Goal: Use online tool/utility: Utilize a website feature to perform a specific function

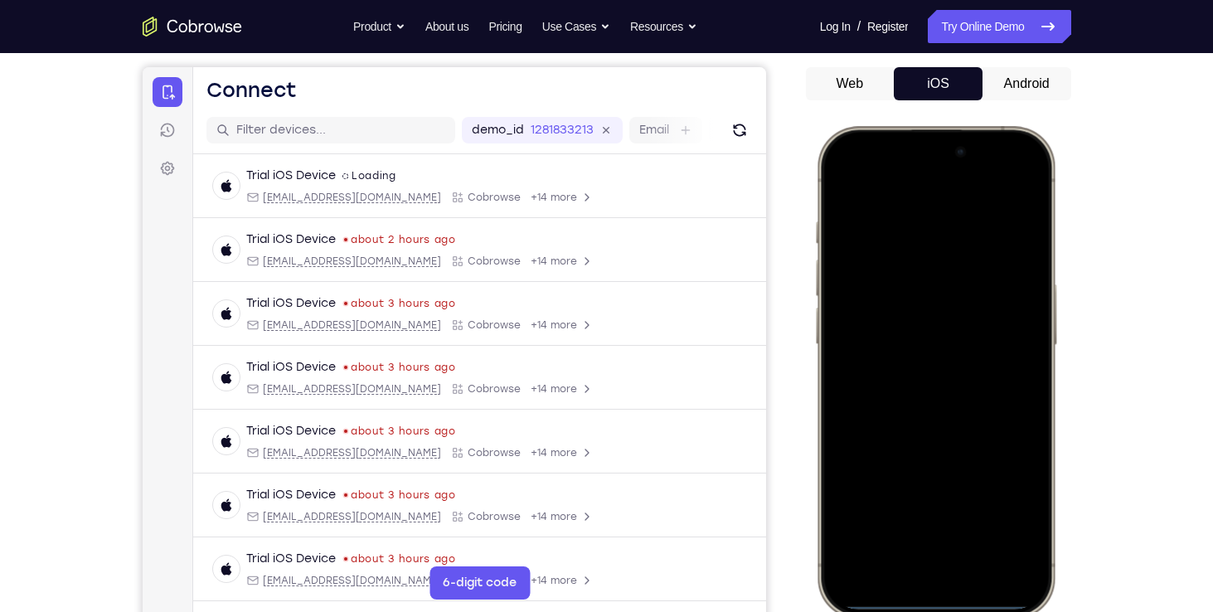
drag, startPoint x: 862, startPoint y: 144, endPoint x: 915, endPoint y: 359, distance: 221.0
click at [915, 359] on div at bounding box center [935, 371] width 218 height 473
drag, startPoint x: 874, startPoint y: 272, endPoint x: 897, endPoint y: 454, distance: 183.1
click at [897, 454] on div at bounding box center [935, 371] width 218 height 473
click at [999, 178] on div at bounding box center [935, 371] width 218 height 473
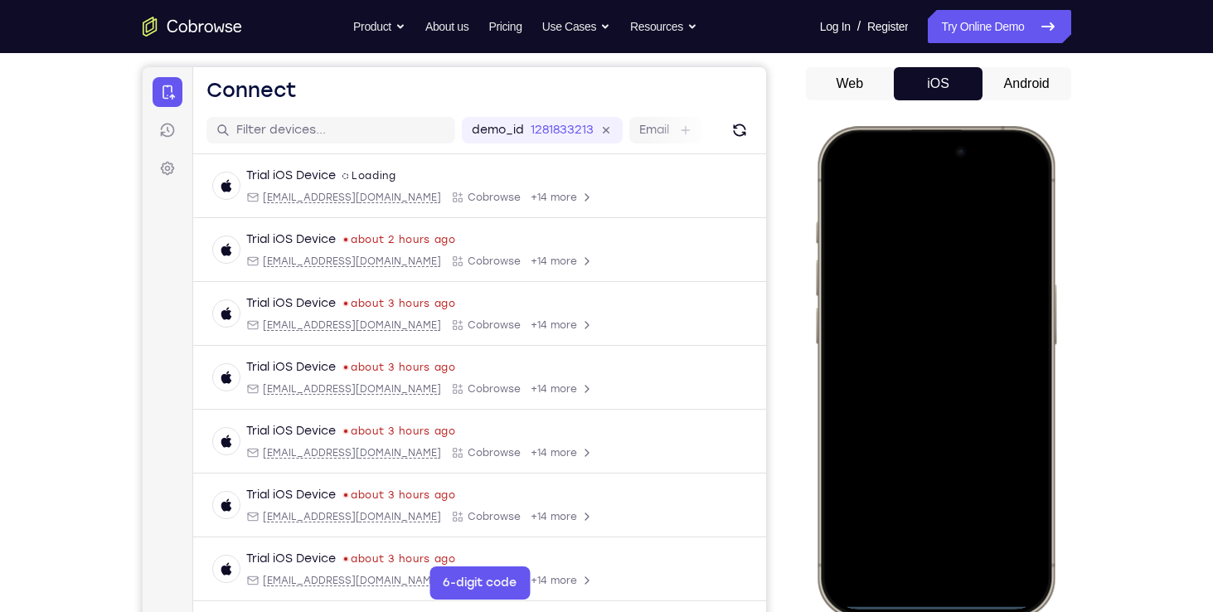
click at [919, 254] on div at bounding box center [935, 371] width 218 height 473
click at [885, 551] on div at bounding box center [935, 371] width 218 height 473
click at [875, 196] on div at bounding box center [935, 371] width 218 height 473
click at [905, 394] on div at bounding box center [935, 371] width 218 height 473
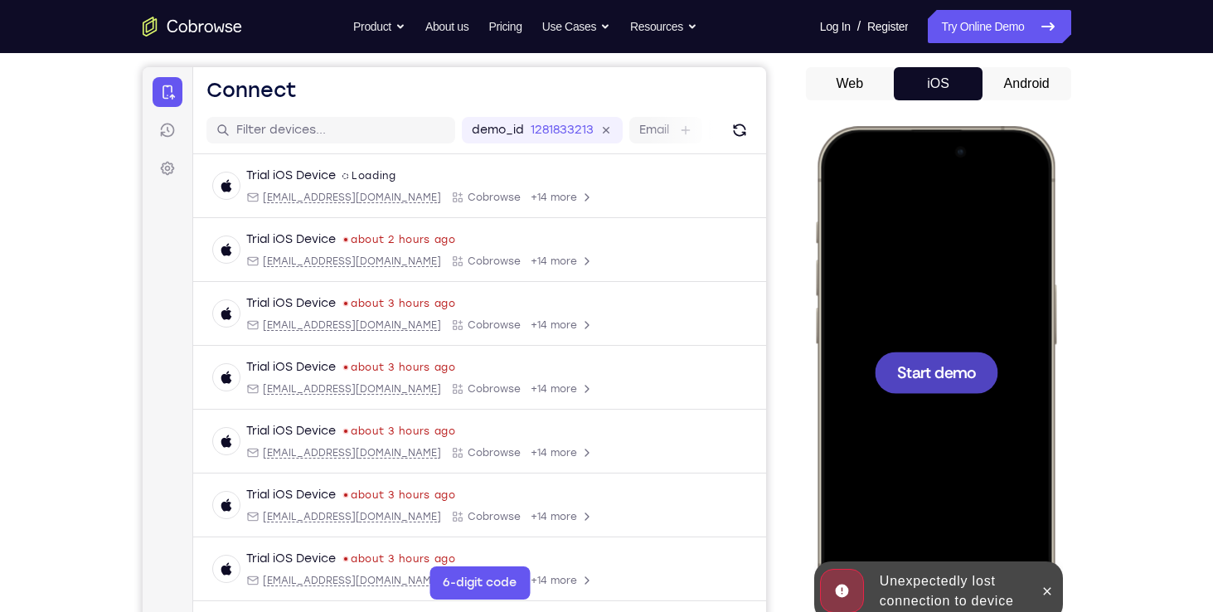
click at [931, 260] on div at bounding box center [935, 371] width 218 height 473
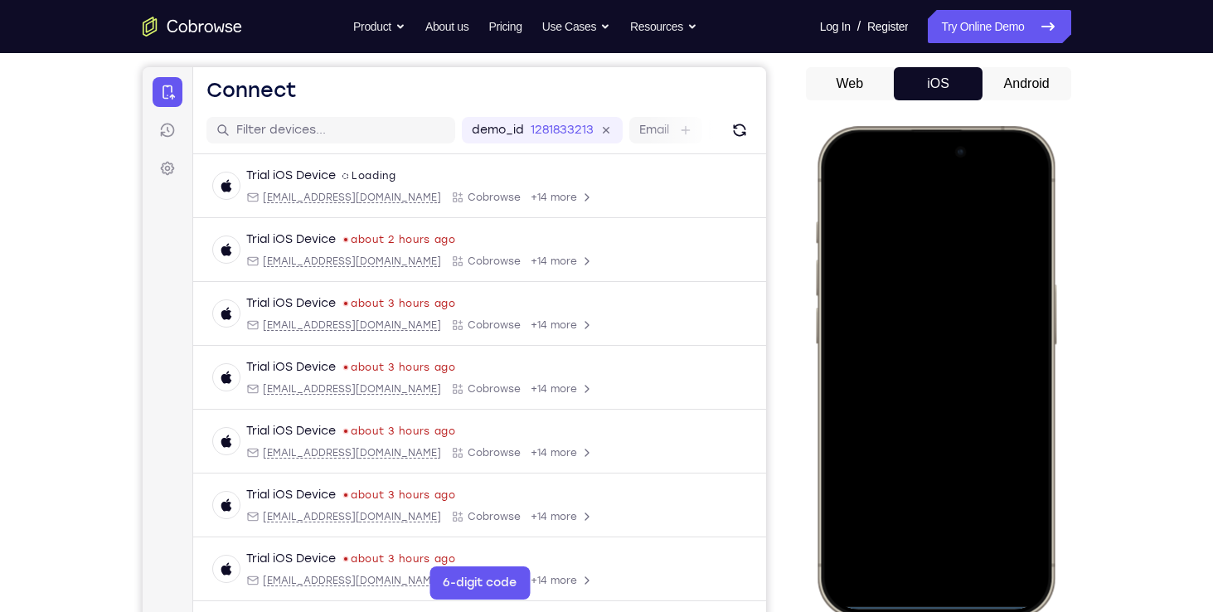
drag, startPoint x: 877, startPoint y: 148, endPoint x: 1024, endPoint y: 388, distance: 281.0
click at [1024, 388] on div at bounding box center [935, 371] width 218 height 473
drag, startPoint x: 866, startPoint y: 138, endPoint x: 878, endPoint y: 460, distance: 322.7
click at [878, 460] on div at bounding box center [935, 371] width 218 height 473
drag, startPoint x: 869, startPoint y: 138, endPoint x: 973, endPoint y: 524, distance: 399.2
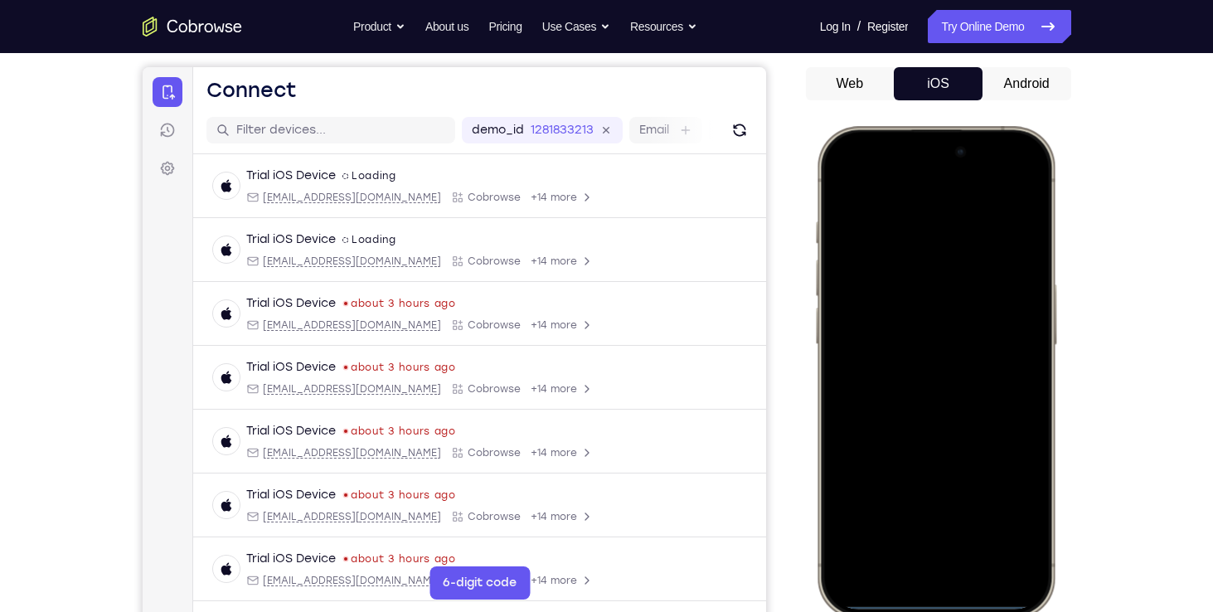
click at [973, 524] on div at bounding box center [935, 371] width 218 height 473
drag, startPoint x: 901, startPoint y: 342, endPoint x: 953, endPoint y: 633, distance: 295.5
click at [953, 611] on html "Online web based iOS Simulators and Android Emulators. Run iPhone, iPad, Mobile…" at bounding box center [937, 374] width 249 height 497
click at [1016, 187] on div at bounding box center [935, 371] width 218 height 473
click at [1004, 177] on div at bounding box center [935, 371] width 218 height 473
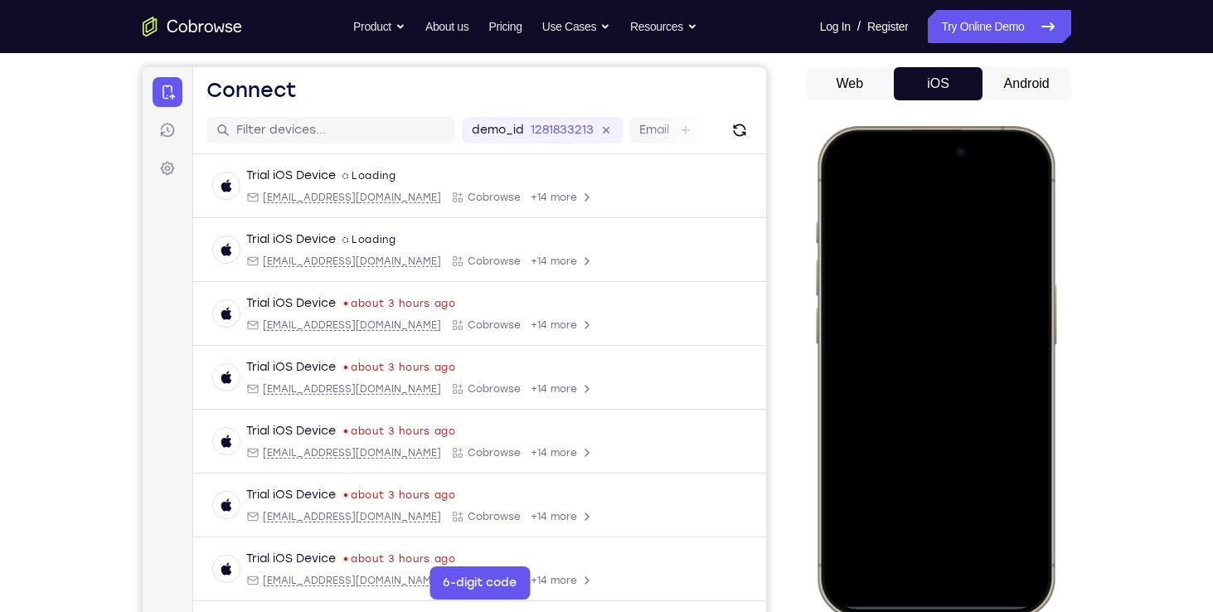
click at [918, 267] on div at bounding box center [935, 371] width 218 height 473
click at [887, 556] on div at bounding box center [935, 371] width 218 height 473
click at [886, 327] on div at bounding box center [935, 371] width 218 height 473
click at [884, 316] on div at bounding box center [935, 371] width 218 height 473
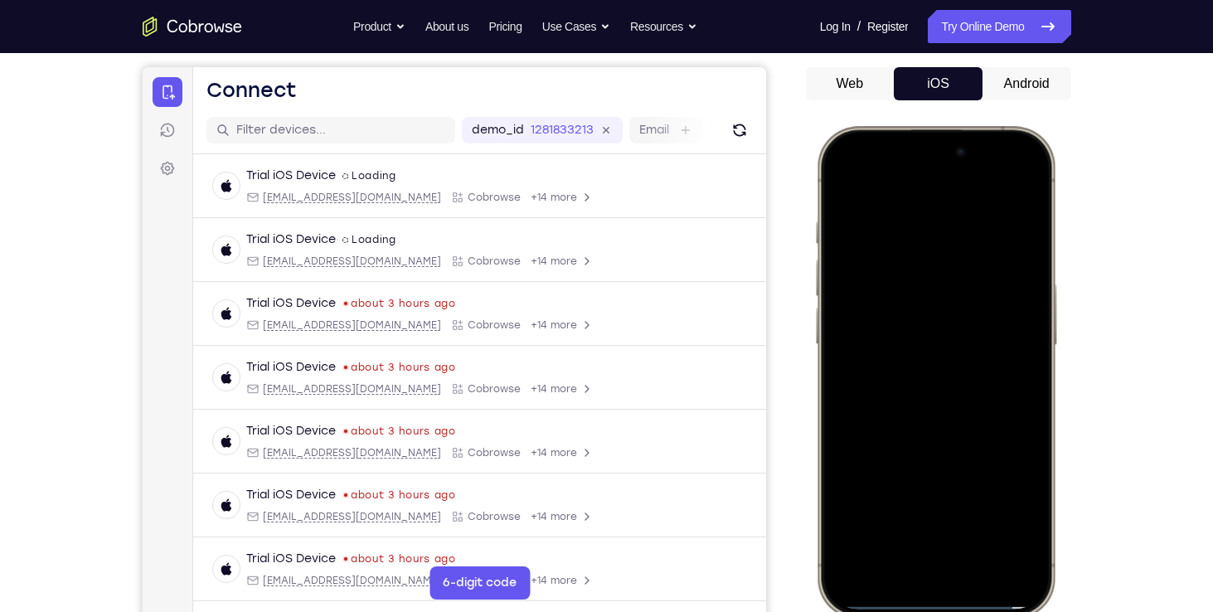
click at [865, 304] on div at bounding box center [935, 371] width 218 height 473
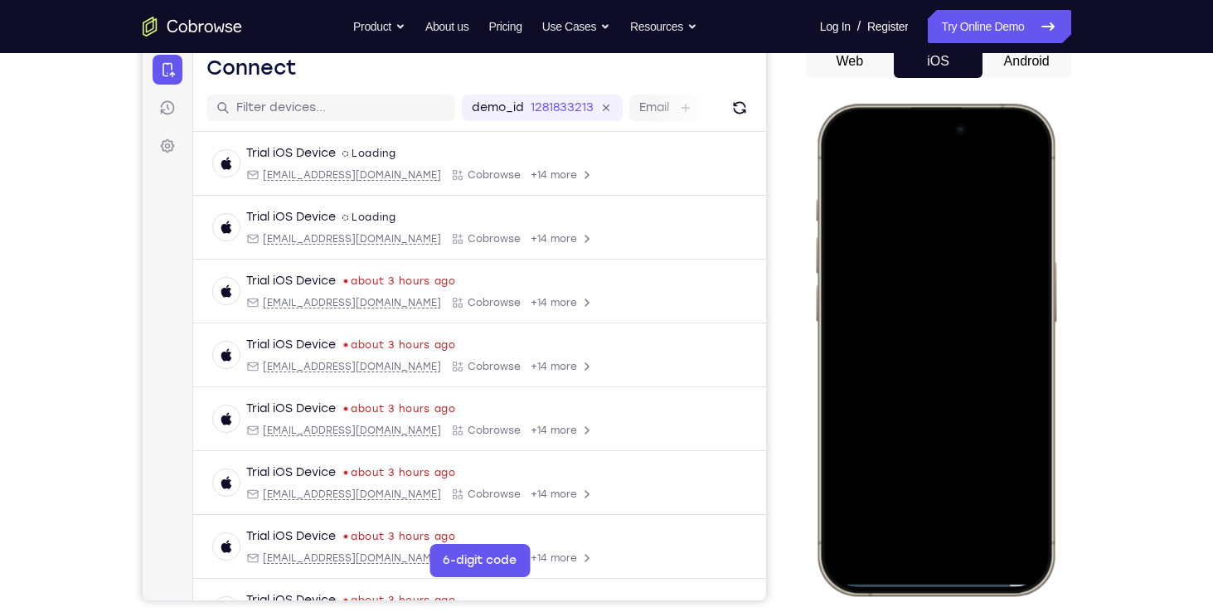
click at [895, 264] on div at bounding box center [935, 349] width 218 height 473
click at [910, 324] on div at bounding box center [935, 349] width 218 height 473
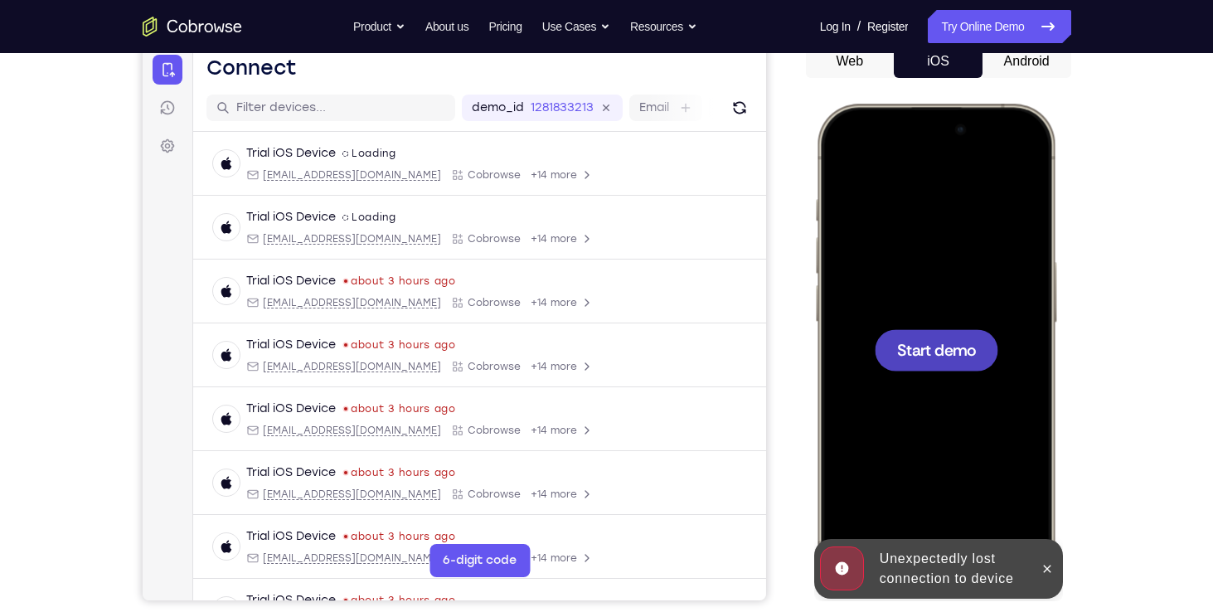
click at [891, 464] on div at bounding box center [935, 349] width 218 height 473
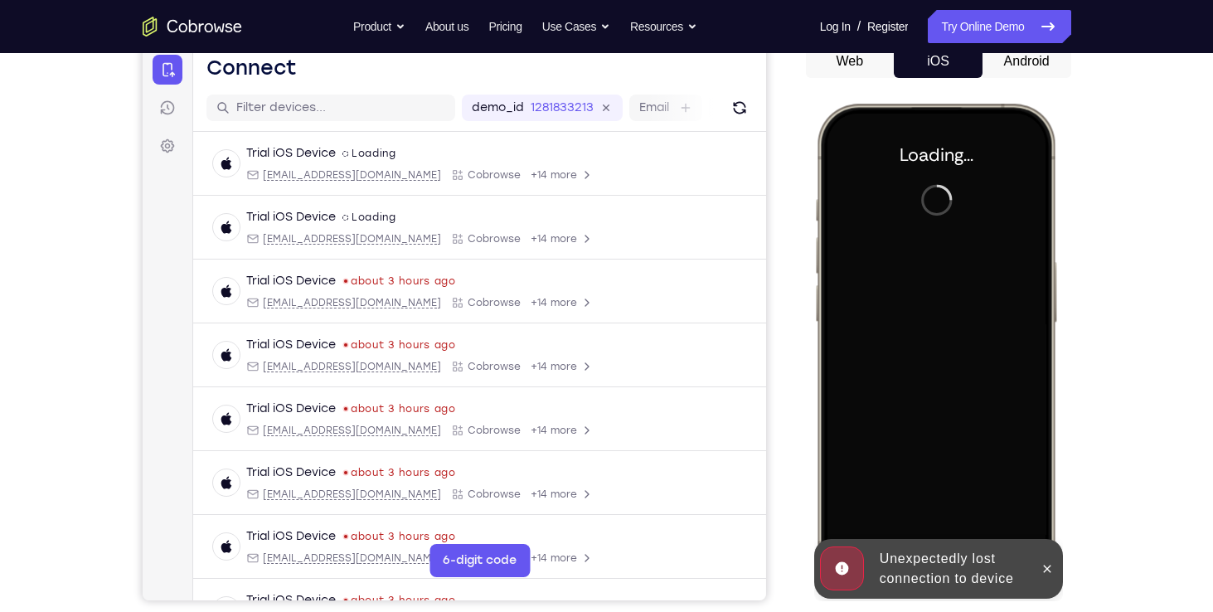
drag, startPoint x: 643, startPoint y: 232, endPoint x: 296, endPoint y: -61, distance: 454.8
click at [296, 45] on html "Skip to main content Connect Sessions Settings Open main menu Connect demo_id 1…" at bounding box center [453, 323] width 623 height 556
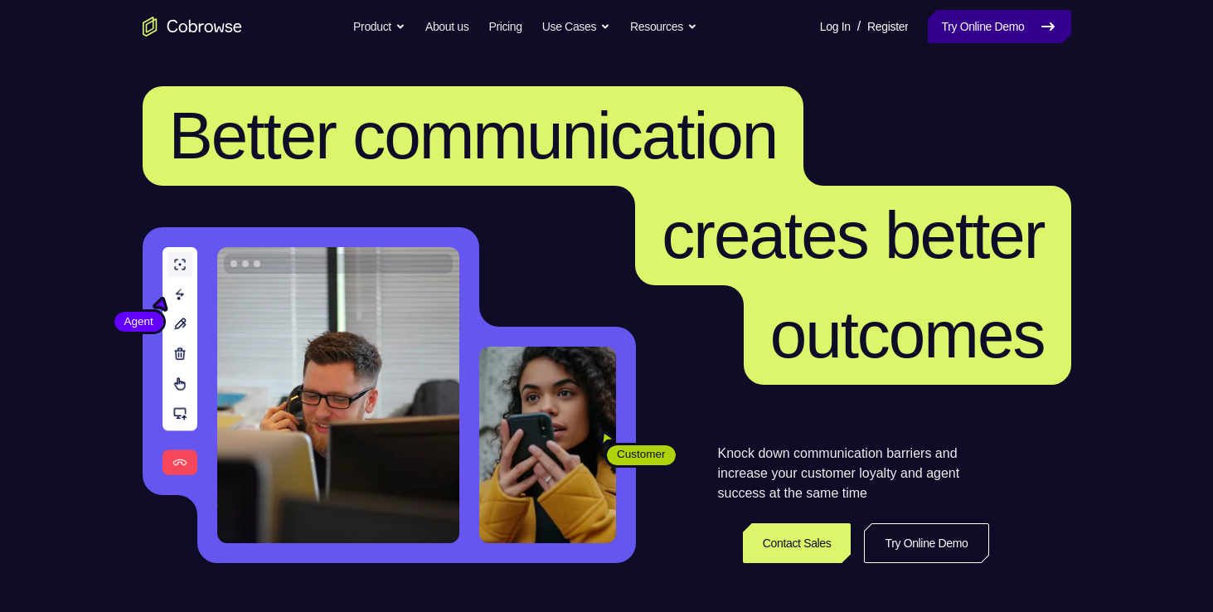
click at [977, 17] on link "Try Online Demo" at bounding box center [999, 26] width 143 height 33
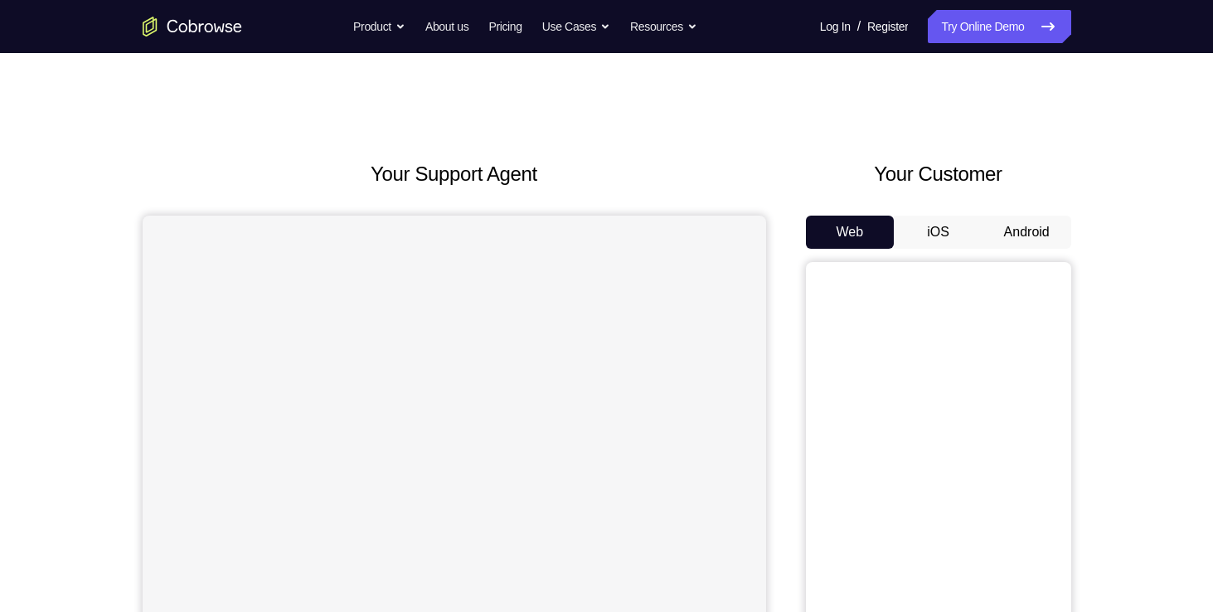
click at [928, 234] on button "iOS" at bounding box center [938, 232] width 89 height 33
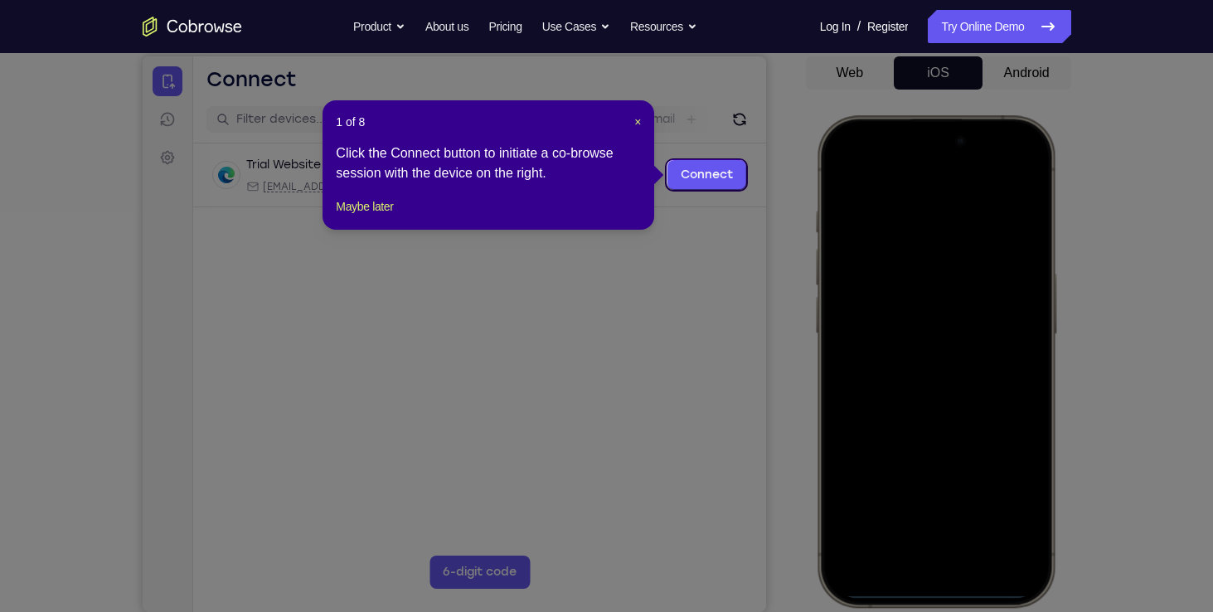
click at [628, 119] on header "1 of 8 ×" at bounding box center [488, 122] width 305 height 17
click at [634, 119] on span "×" at bounding box center [637, 121] width 7 height 13
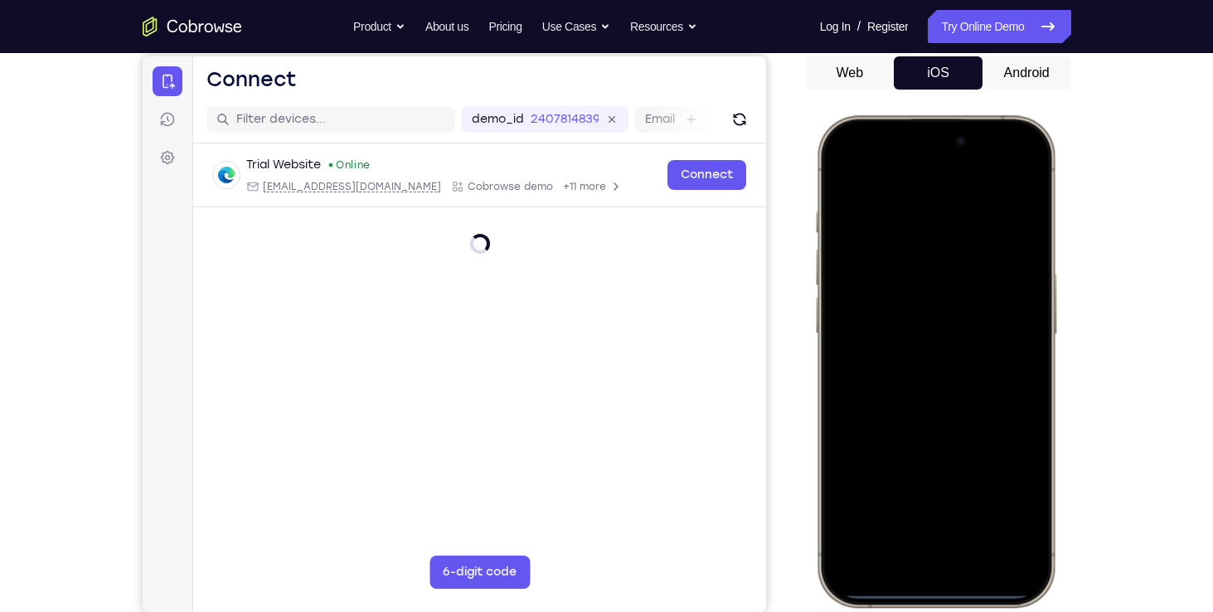
drag, startPoint x: 874, startPoint y: 137, endPoint x: 878, endPoint y: 602, distance: 465.1
click at [878, 602] on div at bounding box center [935, 361] width 244 height 492
drag, startPoint x: 871, startPoint y: 129, endPoint x: 826, endPoint y: 612, distance: 484.7
click at [826, 611] on div at bounding box center [937, 363] width 249 height 497
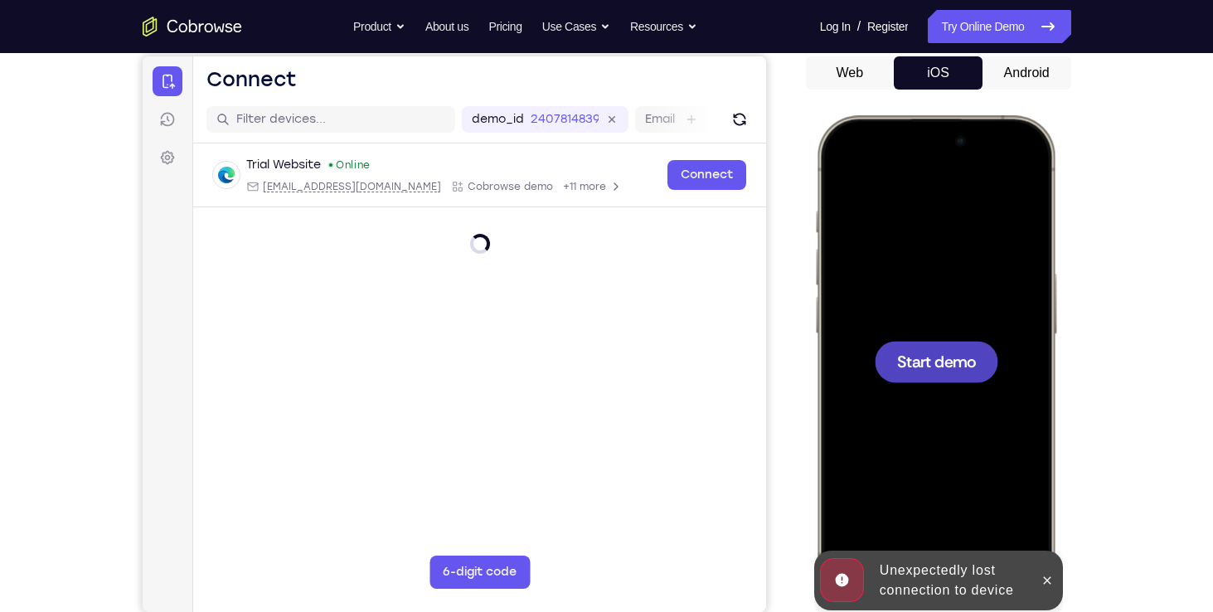
drag, startPoint x: 880, startPoint y: 123, endPoint x: 918, endPoint y: 901, distance: 779.5
click at [918, 611] on html "Online web based iOS Simulators and Android Emulators. Run iPhone, iPad, Mobile…" at bounding box center [937, 363] width 249 height 497
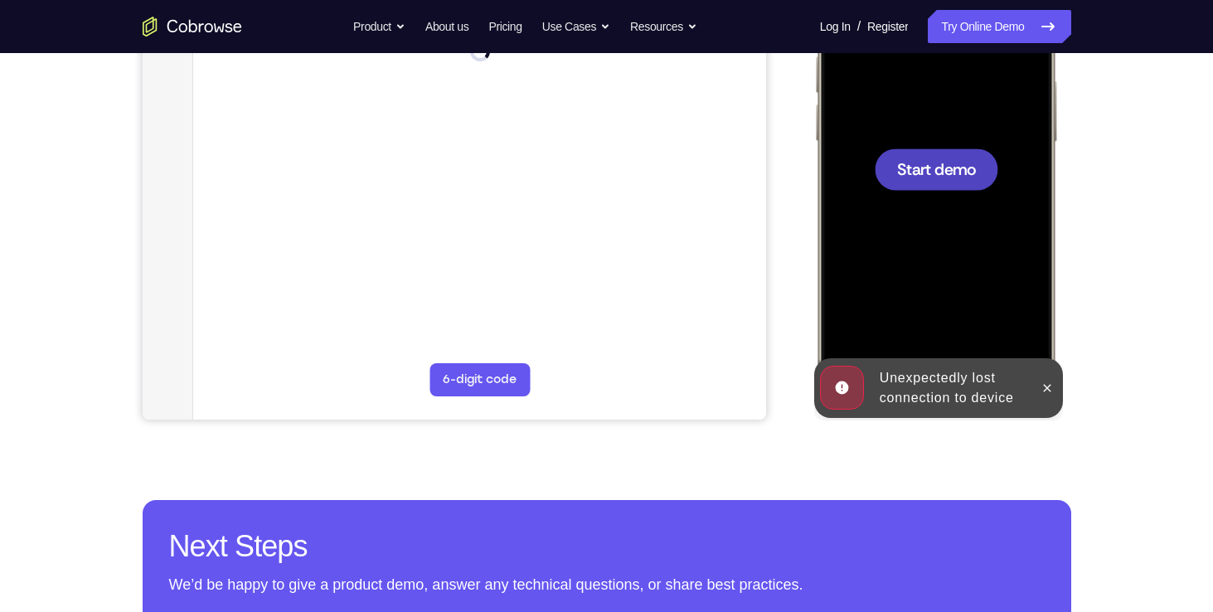
scroll to position [350, 0]
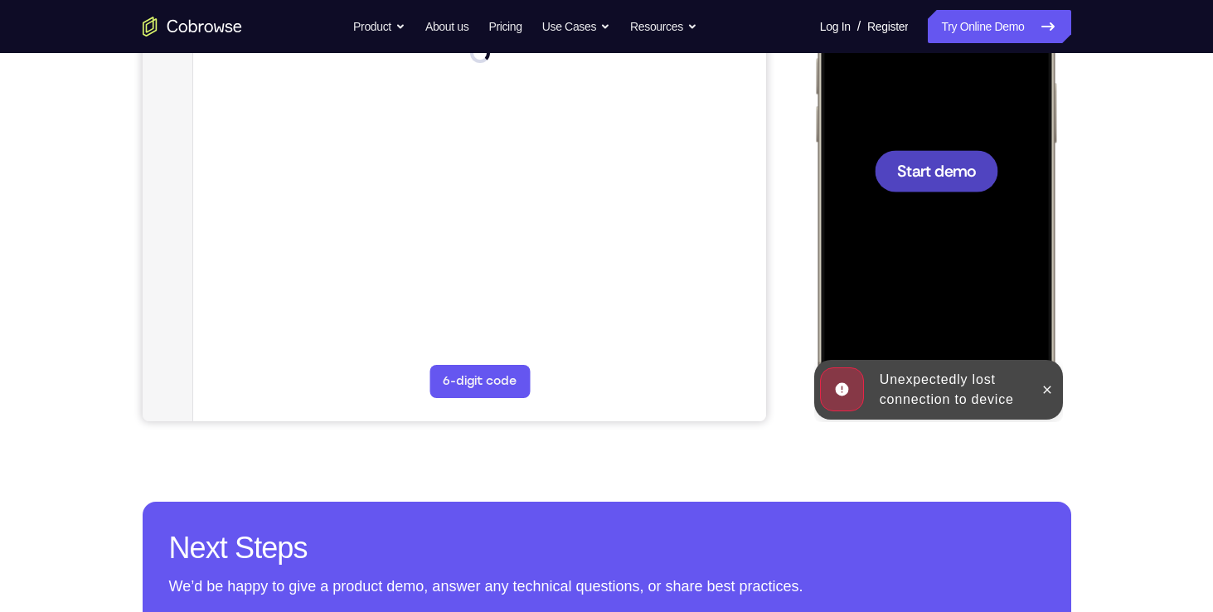
click at [934, 248] on div at bounding box center [935, 170] width 218 height 473
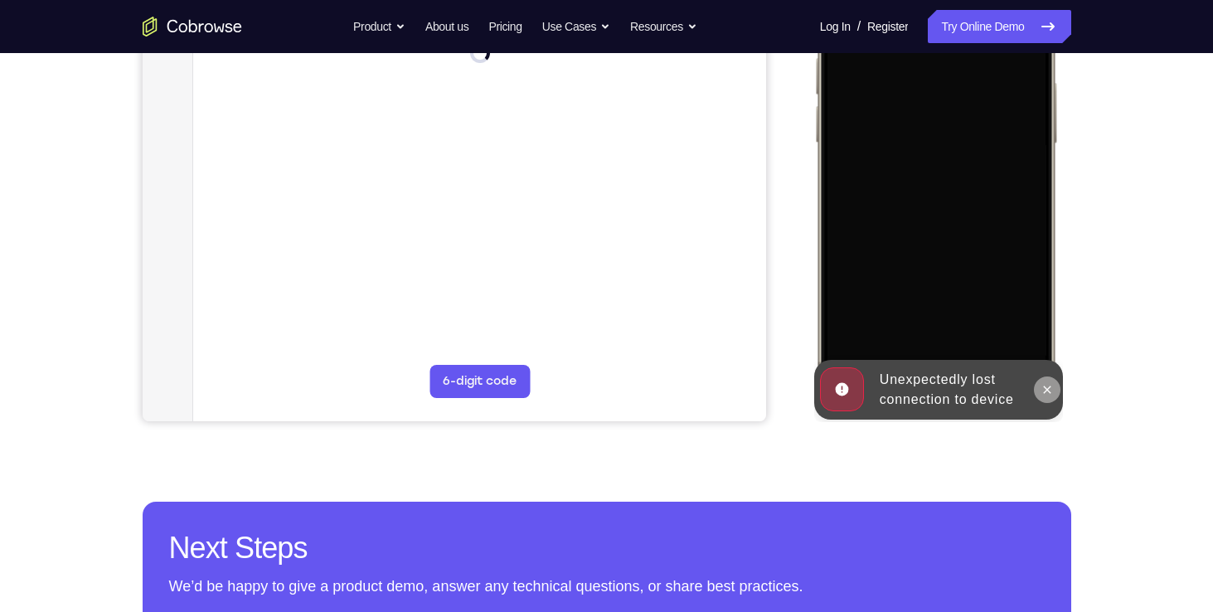
click at [1043, 378] on button at bounding box center [1046, 389] width 27 height 27
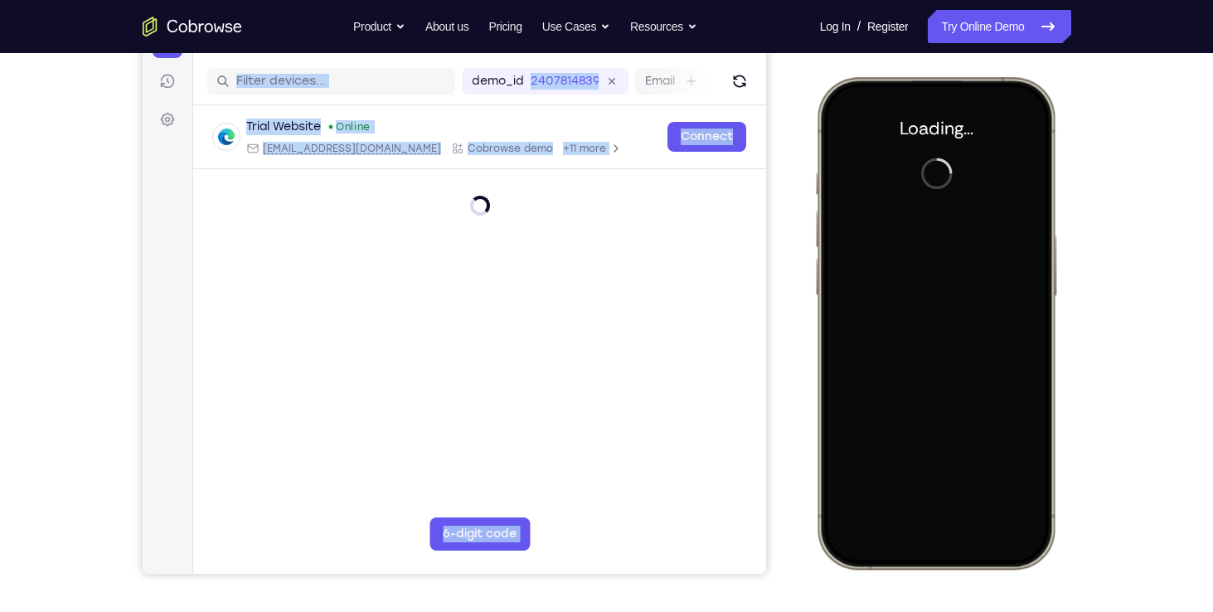
scroll to position [0, 0]
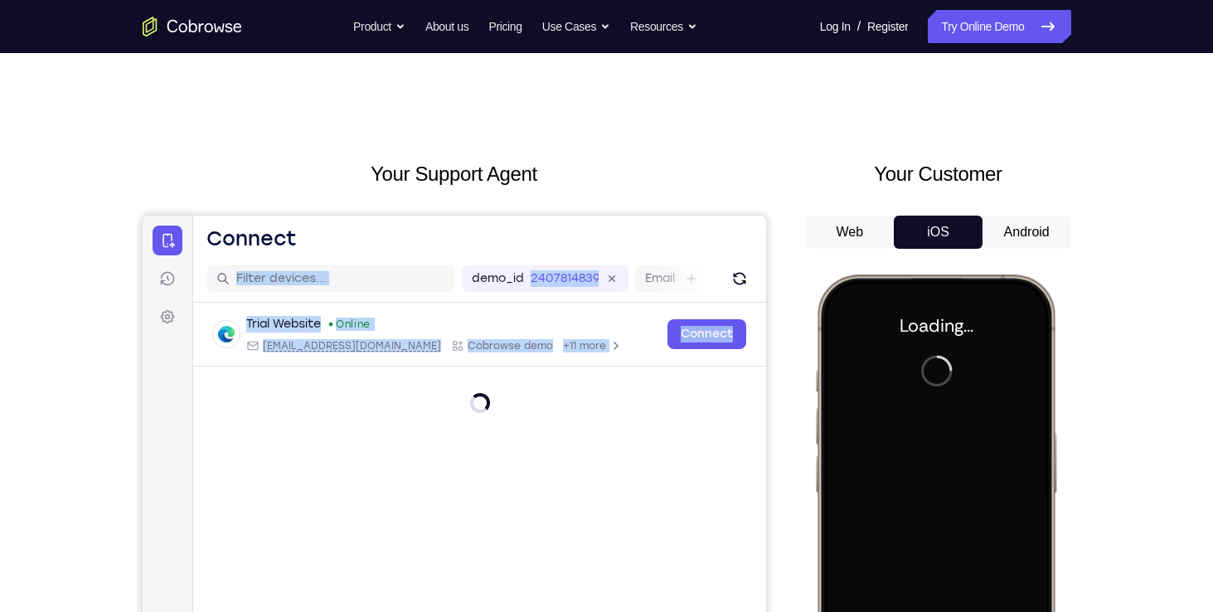
drag, startPoint x: 383, startPoint y: 499, endPoint x: 767, endPoint y: -60, distance: 678.0
click at [765, 216] on html "Skip to main content Connect Sessions Settings Open main menu Connect demo_id 2…" at bounding box center [453, 494] width 623 height 556
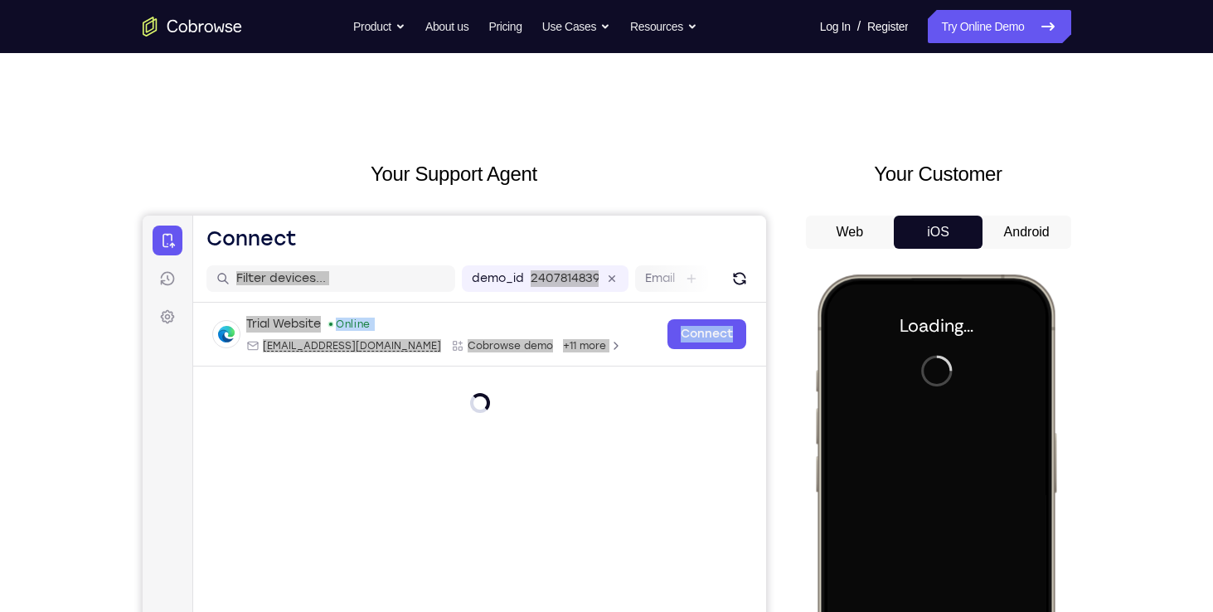
drag, startPoint x: 625, startPoint y: -275, endPoint x: 723, endPoint y: 177, distance: 463.1
click at [723, 177] on h2 "Your Support Agent" at bounding box center [454, 174] width 623 height 30
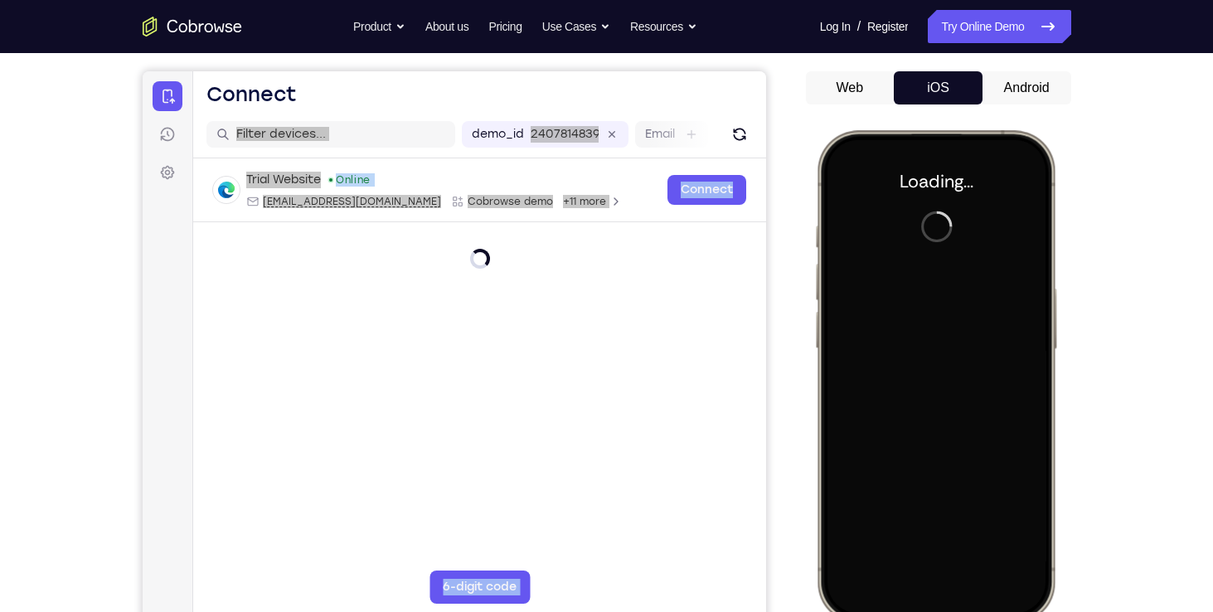
scroll to position [145, 0]
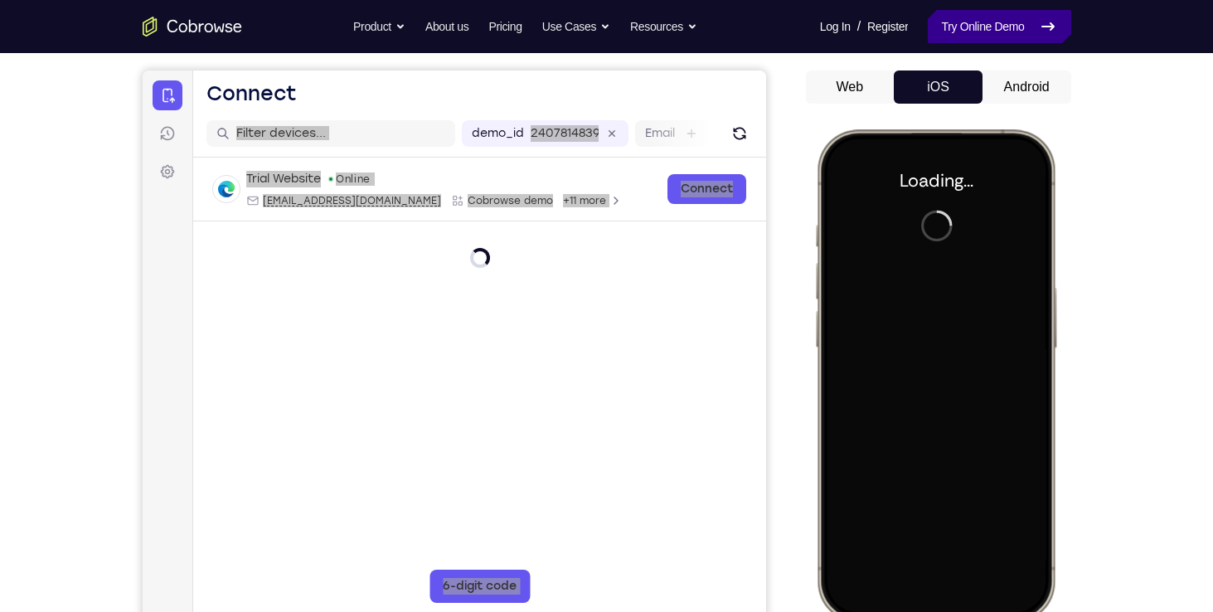
click at [1004, 34] on link "Try Online Demo" at bounding box center [999, 26] width 143 height 33
click at [1008, 81] on button "Android" at bounding box center [1026, 86] width 89 height 33
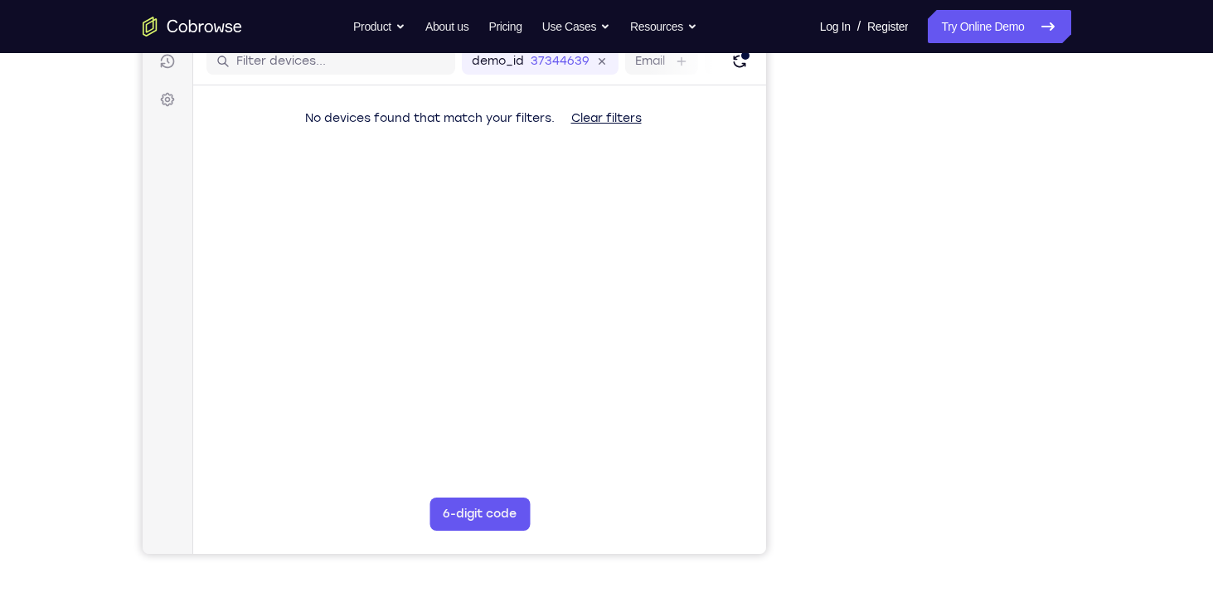
scroll to position [218, 0]
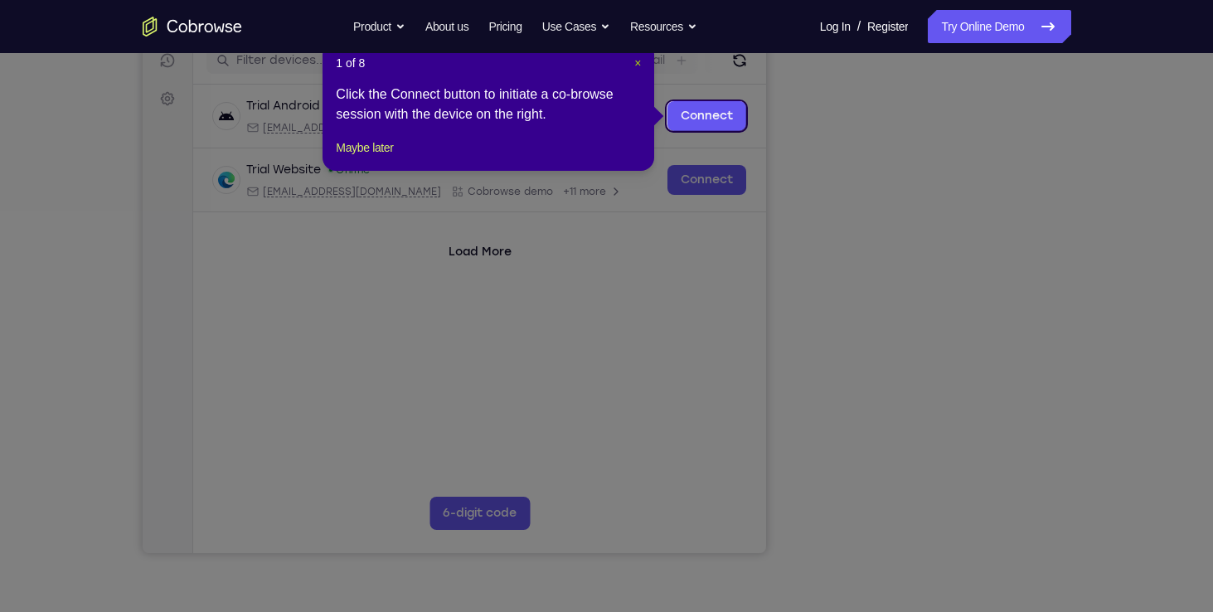
click at [638, 65] on span "×" at bounding box center [637, 62] width 7 height 13
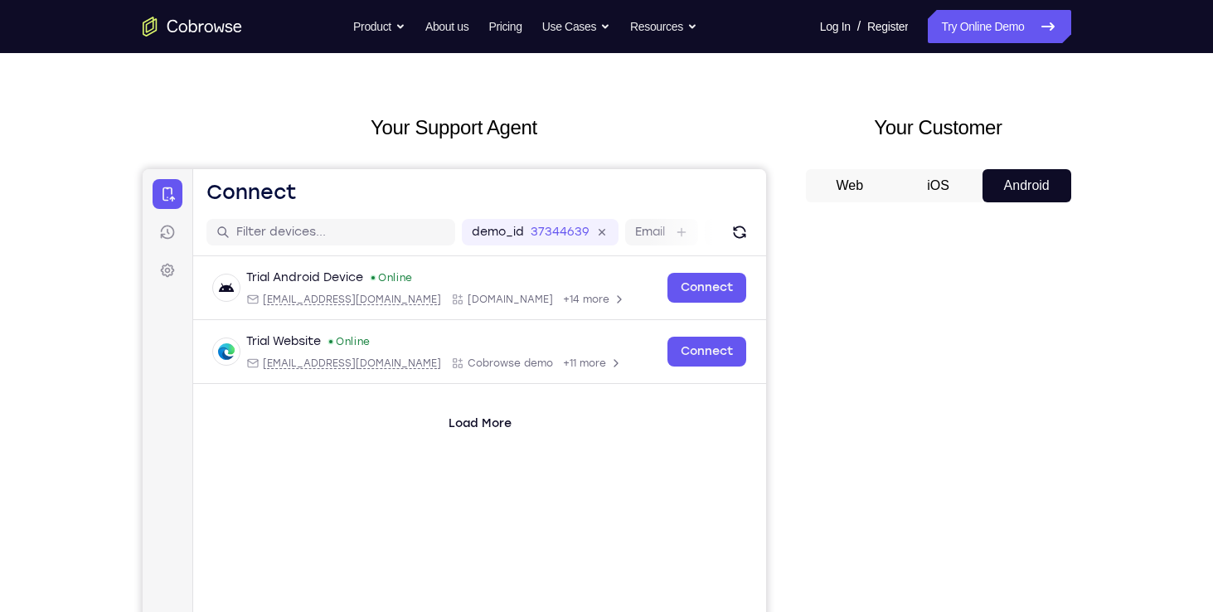
scroll to position [43, 0]
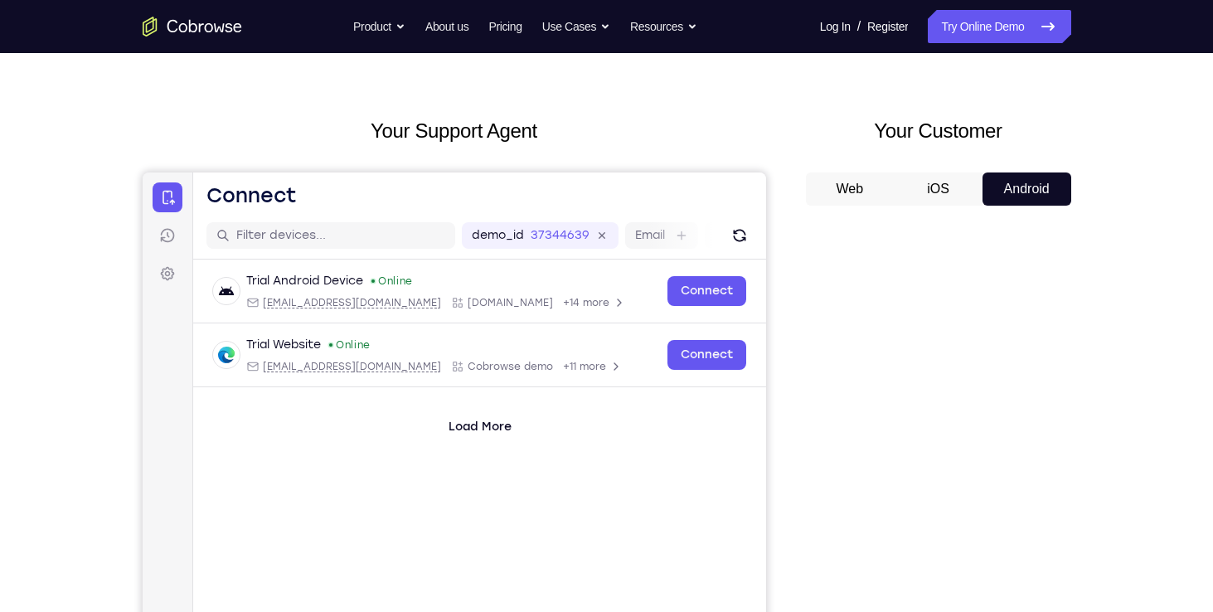
click at [956, 174] on button "iOS" at bounding box center [938, 188] width 89 height 33
click at [850, 195] on button "Web" at bounding box center [850, 188] width 89 height 33
click at [934, 189] on button "iOS" at bounding box center [938, 188] width 89 height 33
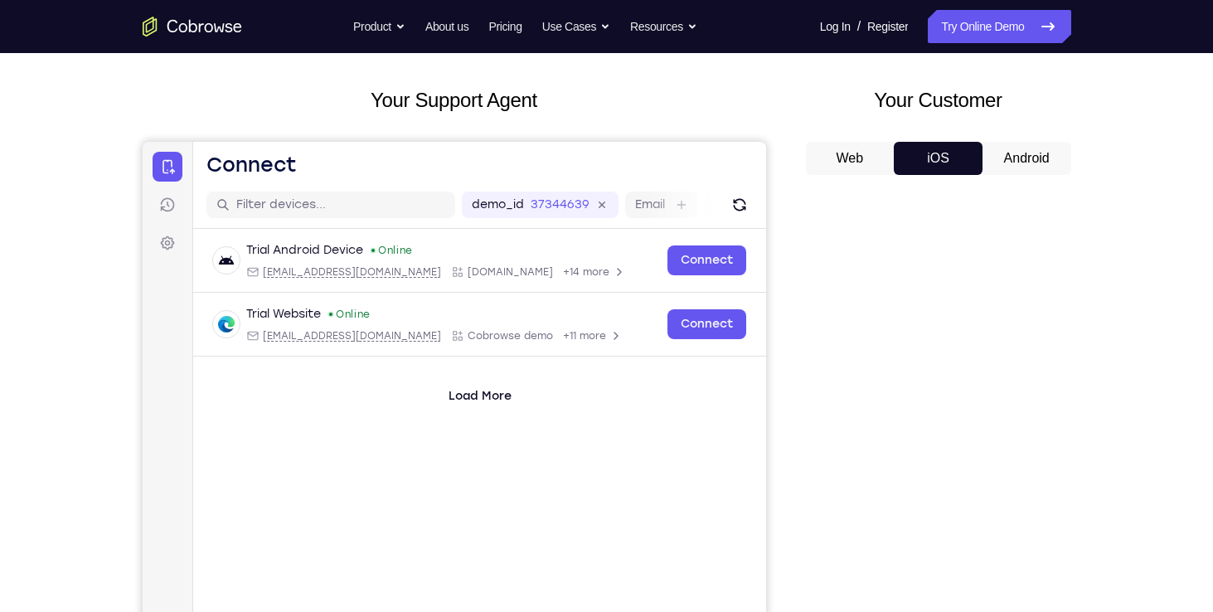
scroll to position [76, 0]
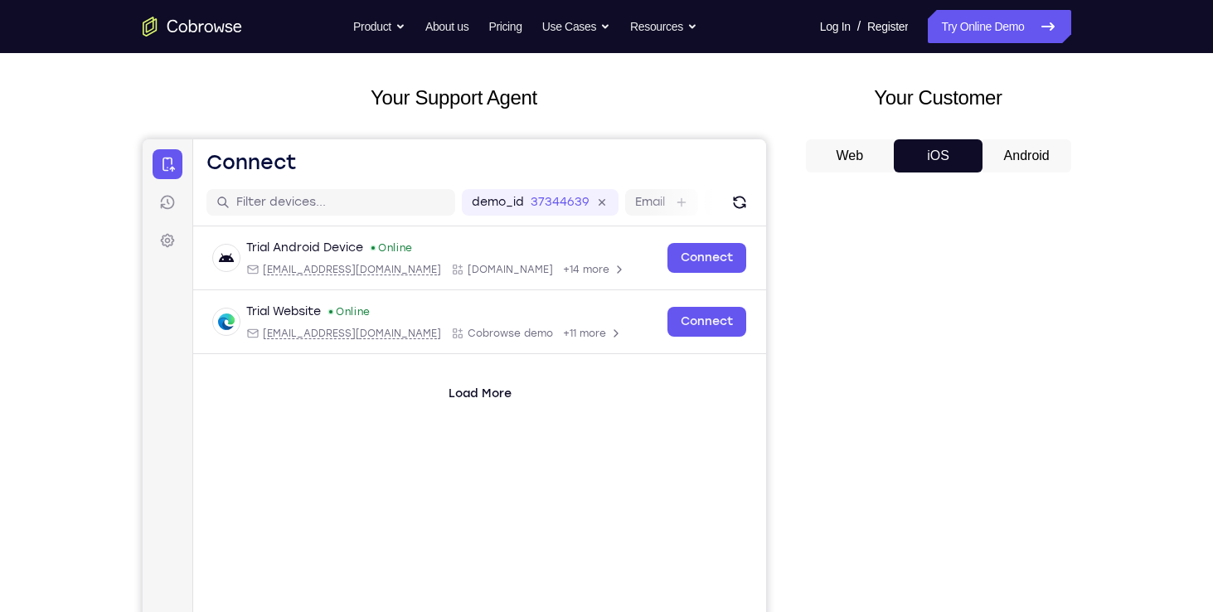
click at [1004, 148] on button "Android" at bounding box center [1026, 155] width 89 height 33
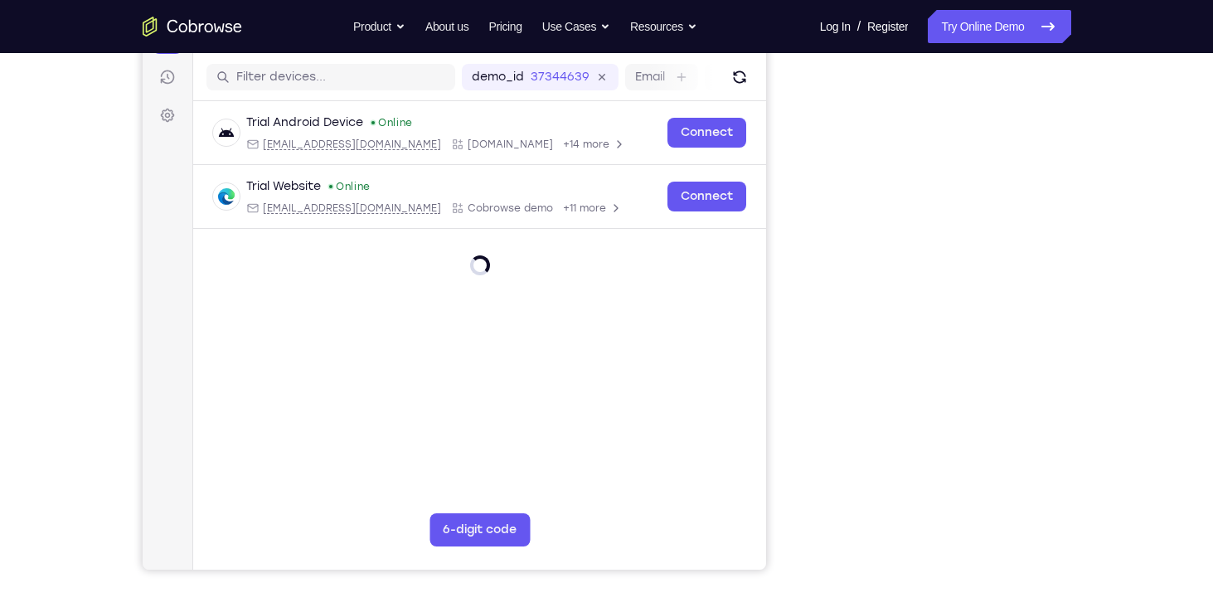
scroll to position [199, 0]
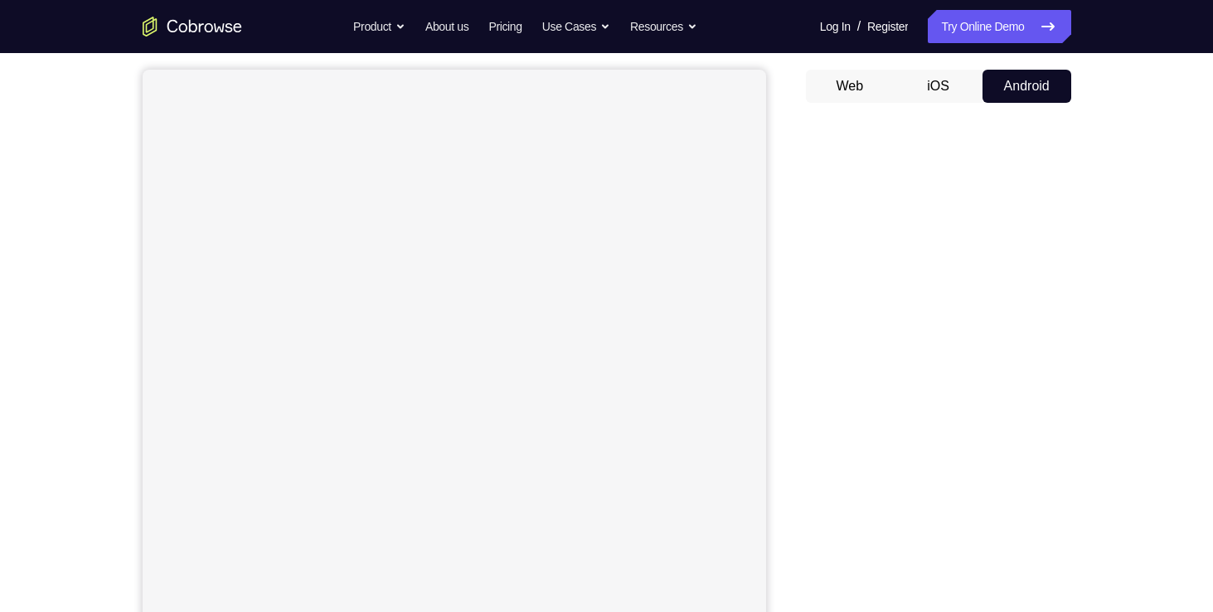
scroll to position [138, 0]
click at [961, 95] on button "iOS" at bounding box center [938, 94] width 89 height 33
click at [1010, 92] on button "Android" at bounding box center [1026, 94] width 89 height 33
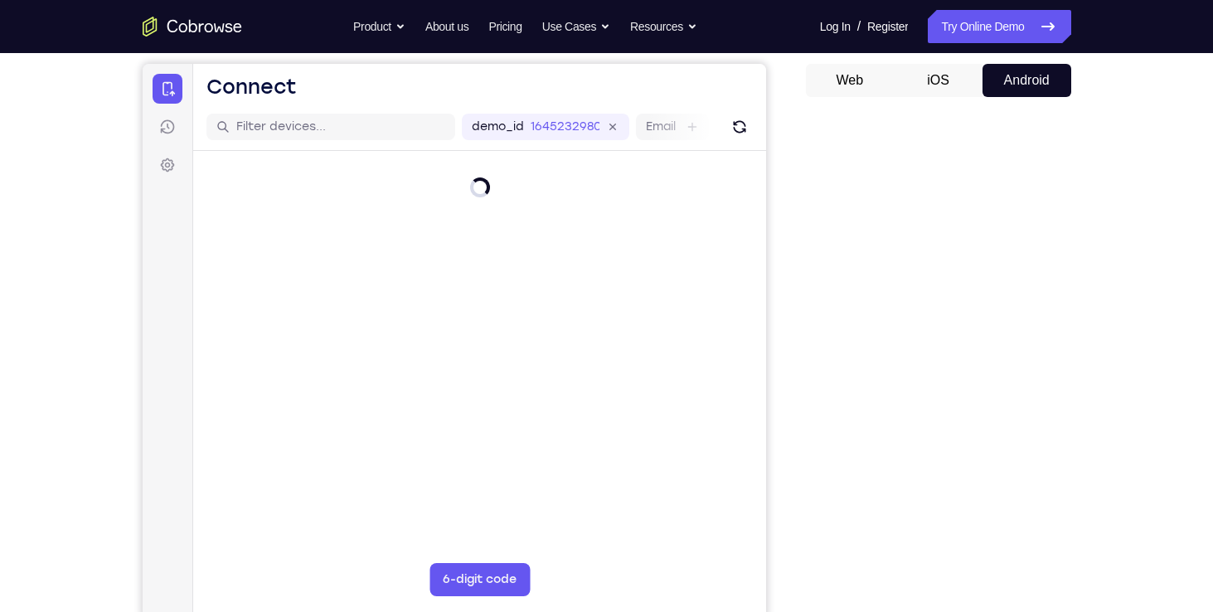
scroll to position [146, 0]
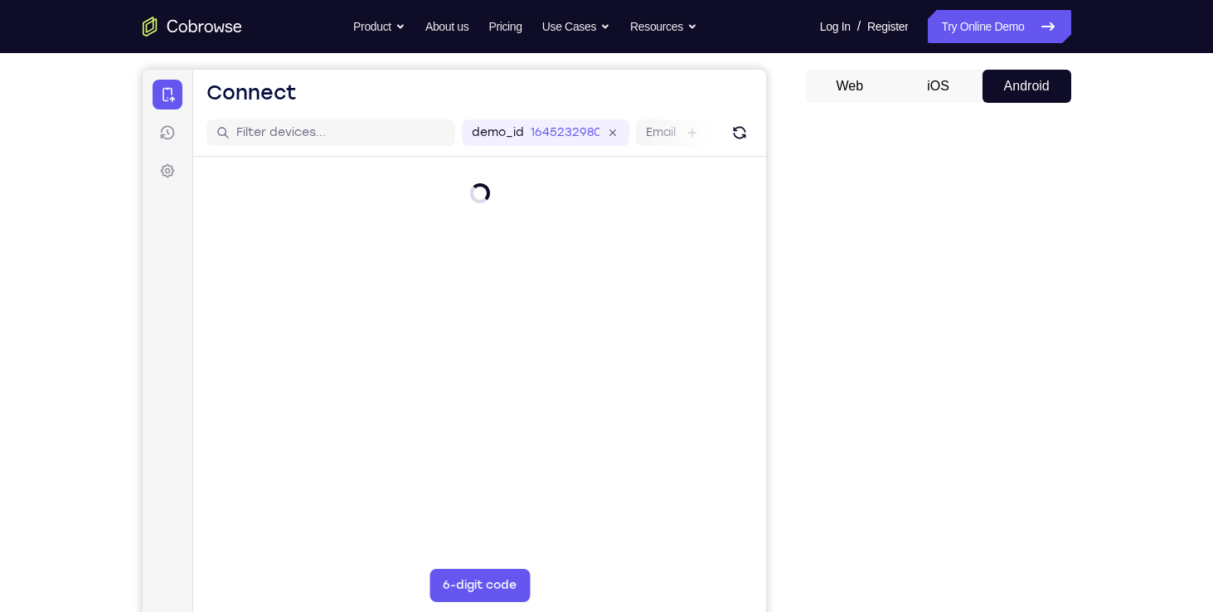
click at [951, 88] on button "iOS" at bounding box center [938, 86] width 89 height 33
